Goal: Find specific page/section: Find specific page/section

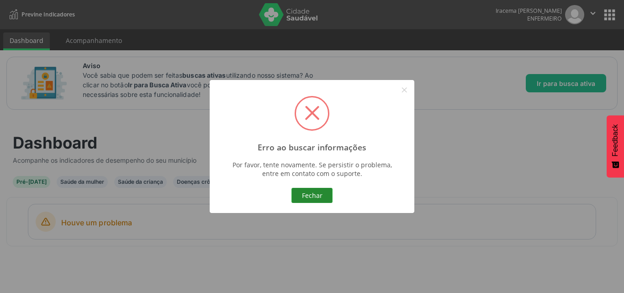
click at [306, 190] on button "Fechar" at bounding box center [311, 196] width 41 height 16
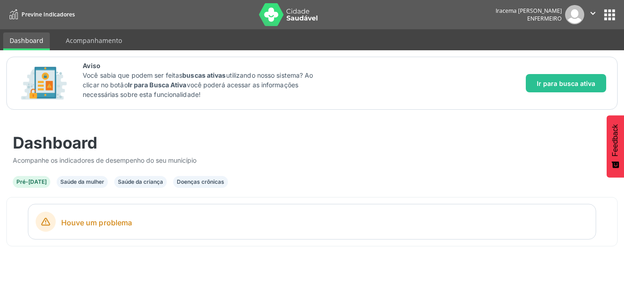
click at [610, 10] on button "apps" at bounding box center [610, 15] width 16 height 16
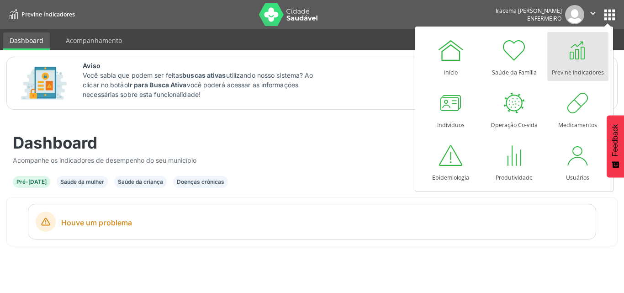
click at [578, 261] on div "Aviso Você sabia que podem ser feitas buscas ativas utilizando nosso sistema? A…" at bounding box center [312, 171] width 624 height 243
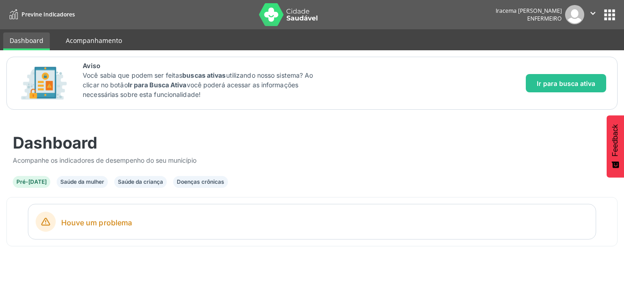
click at [85, 44] on link "Acompanhamento" at bounding box center [93, 40] width 69 height 16
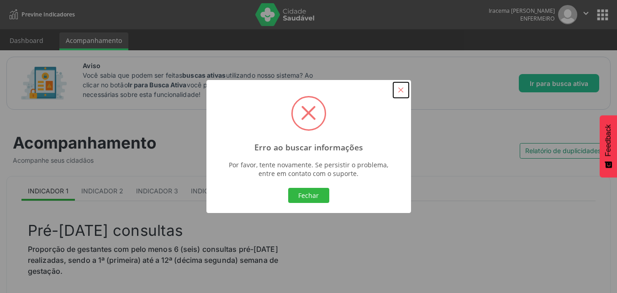
click at [402, 94] on button "×" at bounding box center [401, 90] width 16 height 16
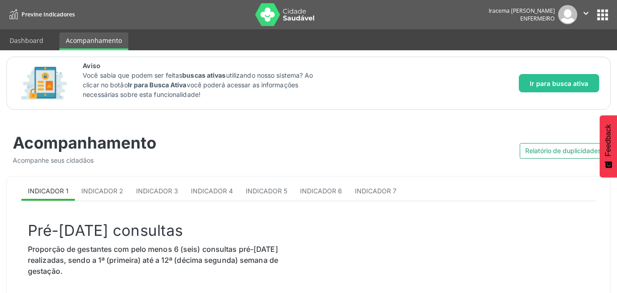
click at [606, 14] on button "apps" at bounding box center [603, 15] width 16 height 16
click at [372, 77] on div "Aviso Você sabia que podem ser feitas buscas ativas utilizando nosso sistema? A…" at bounding box center [341, 83] width 517 height 45
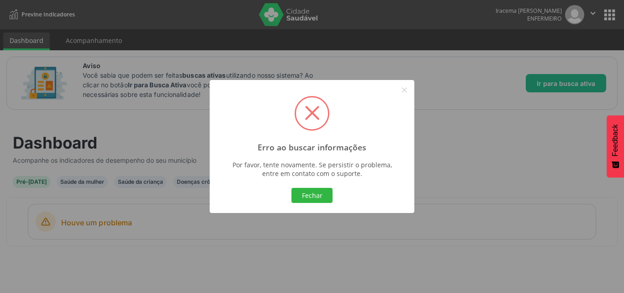
drag, startPoint x: 326, startPoint y: 203, endPoint x: 275, endPoint y: 154, distance: 70.5
click at [320, 198] on button "Fechar" at bounding box center [311, 196] width 41 height 16
